Goal: Transaction & Acquisition: Purchase product/service

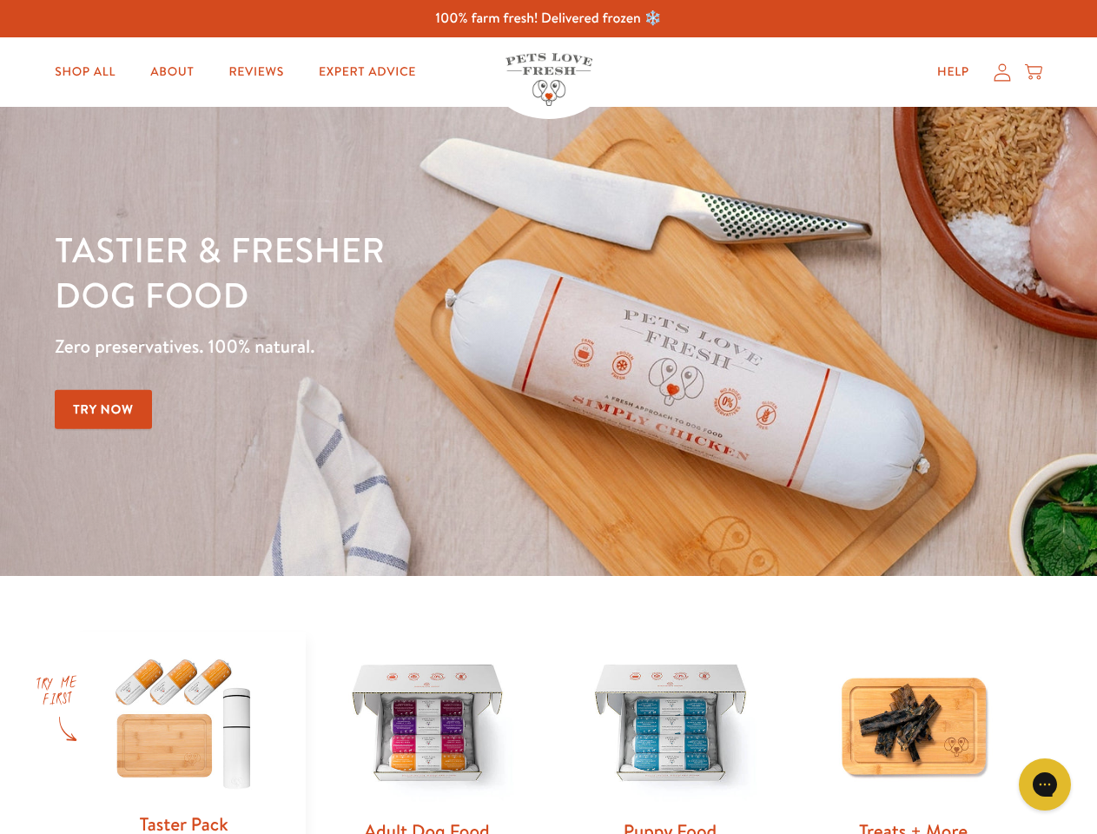
click at [548, 417] on div "Tastier & fresher dog food Zero preservatives. 100% natural. Try Now" at bounding box center [384, 341] width 658 height 229
click at [1045, 784] on icon "Gorgias live chat" at bounding box center [1044, 784] width 17 height 17
